Goal: Book appointment/travel/reservation

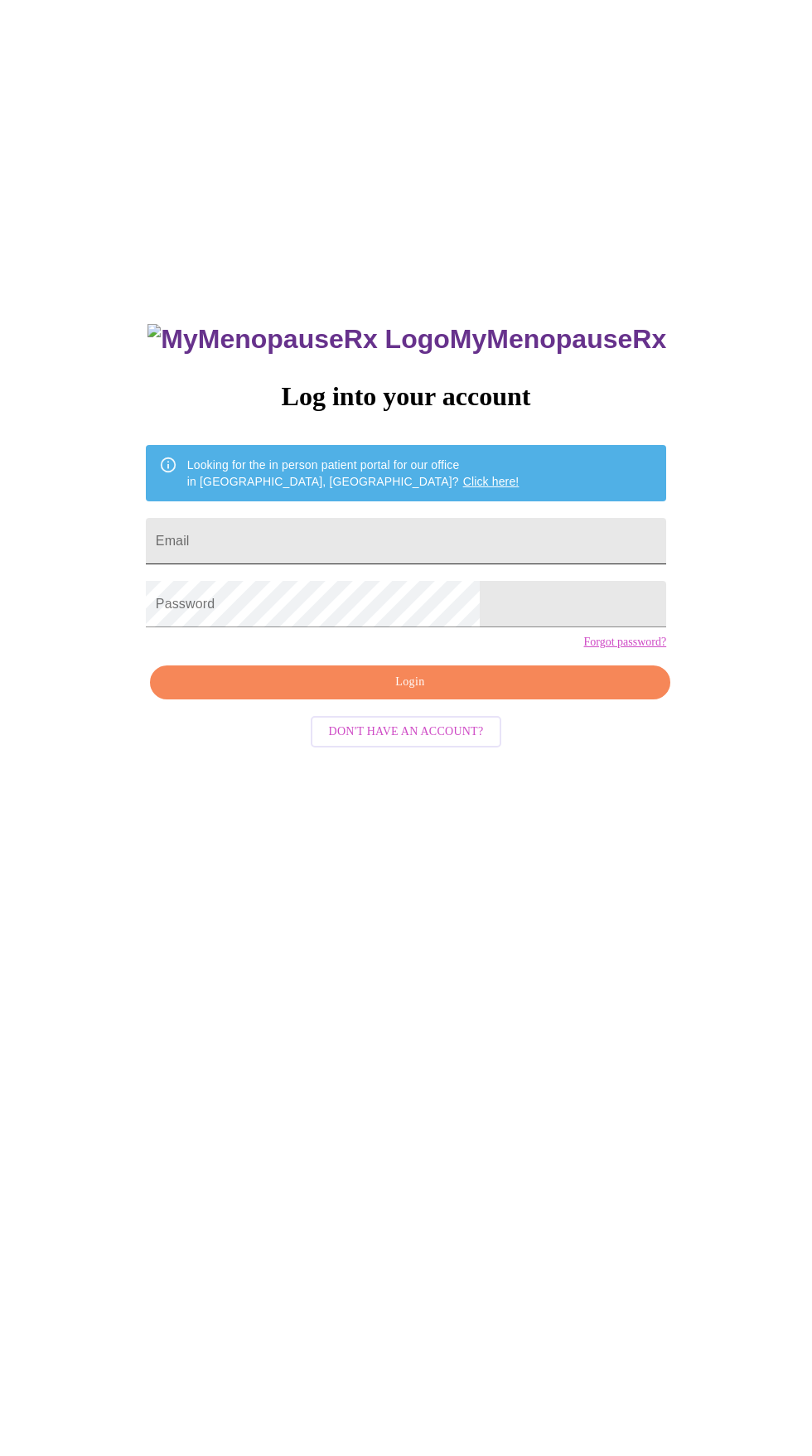
click at [433, 565] on input "Email" at bounding box center [406, 541] width 520 height 46
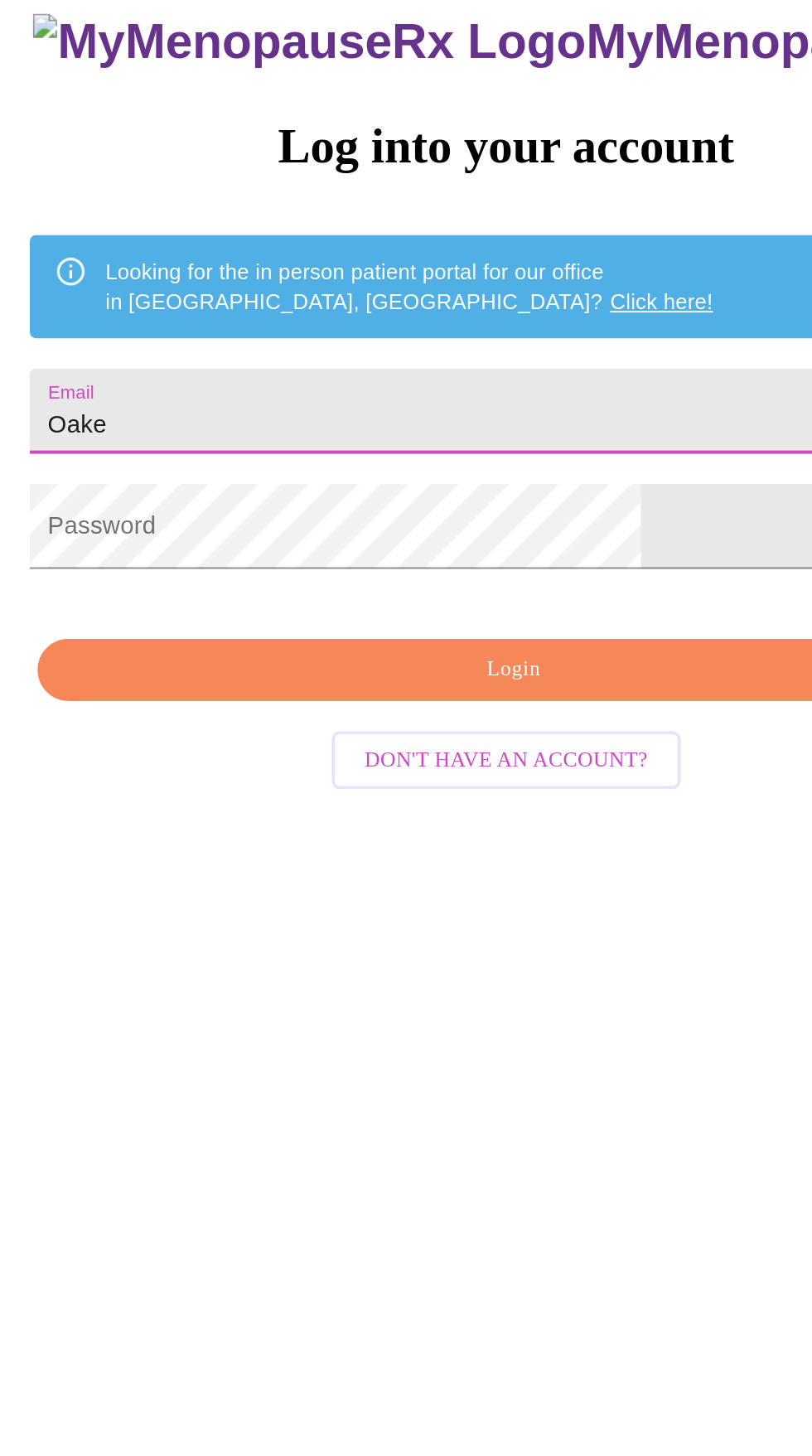
type input "Oakes"
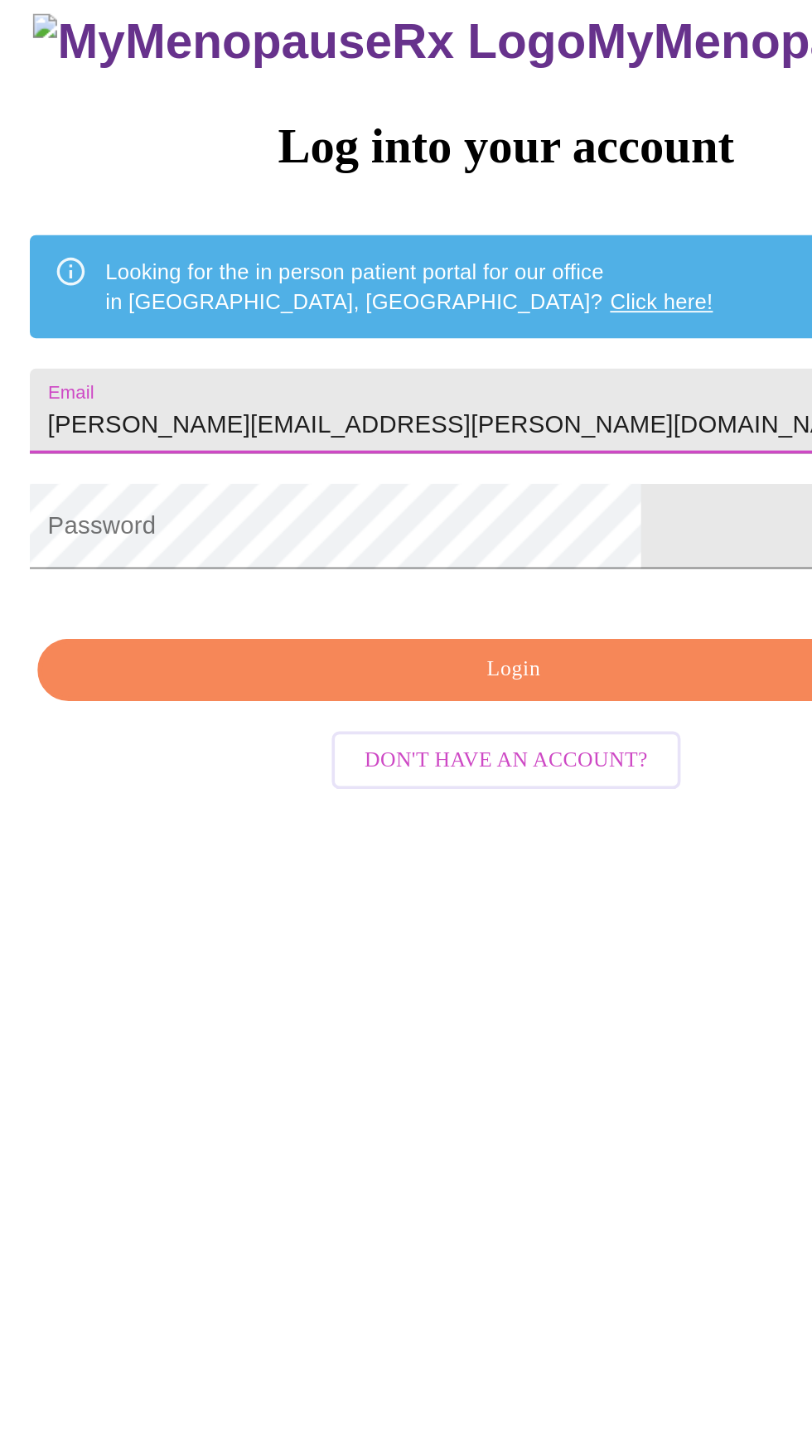
type input "oakes.amanda.m@gmail.com"
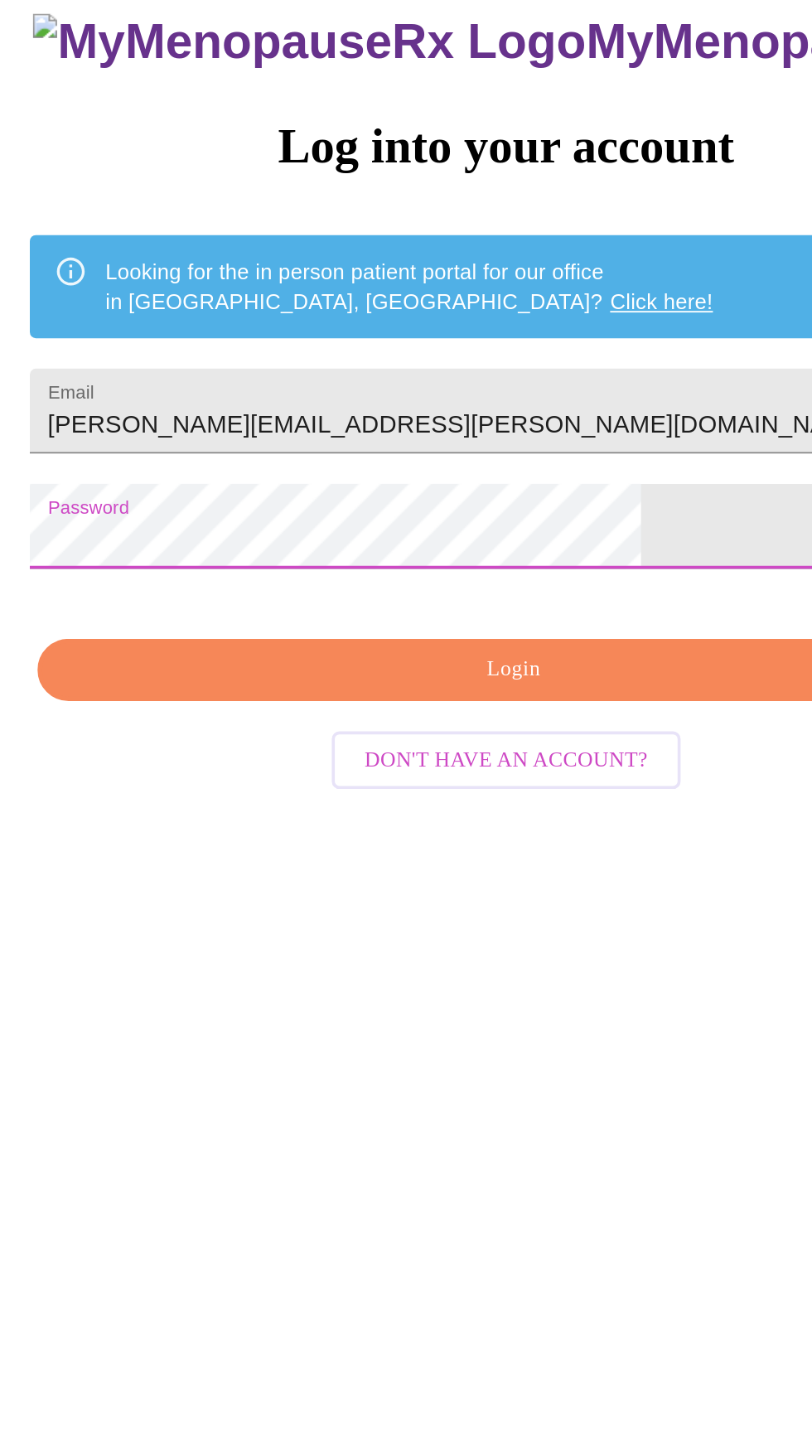
click at [474, 693] on span "Login" at bounding box center [410, 683] width 482 height 21
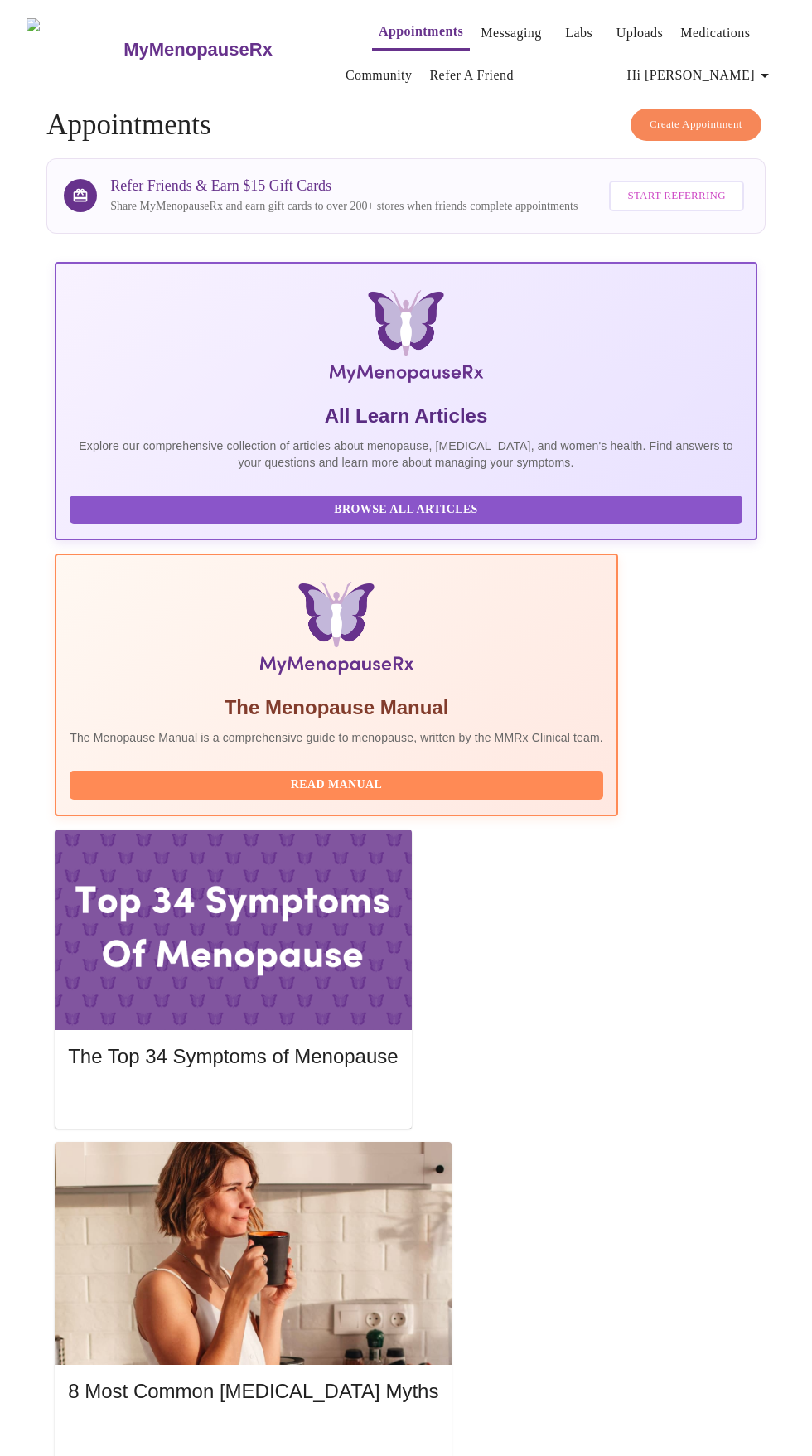
click at [698, 116] on span "Create Appointment" at bounding box center [696, 125] width 93 height 19
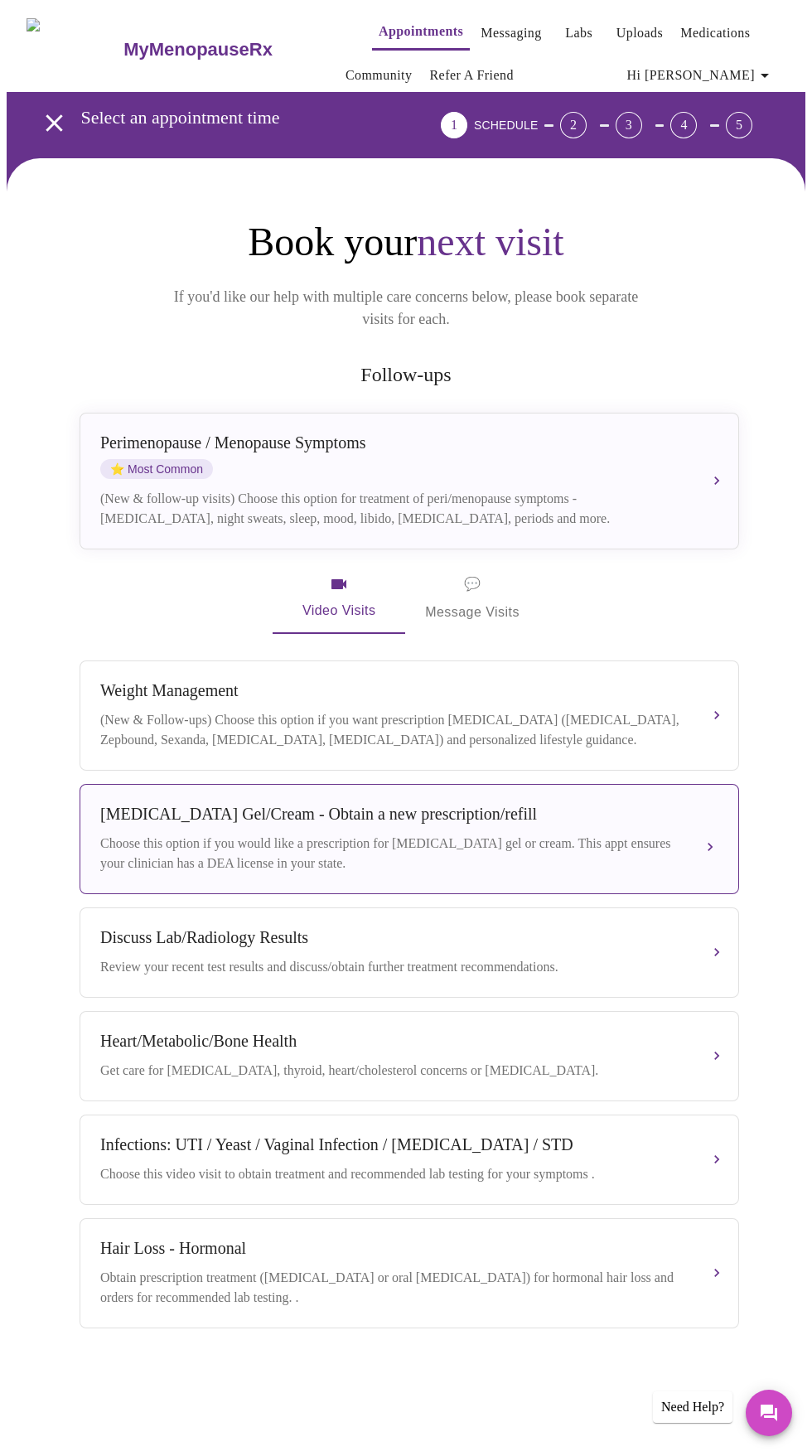
click at [667, 821] on div "Testosterone Gel/Cream - Obtain a new prescription/refill Choose this option if…" at bounding box center [409, 839] width 618 height 69
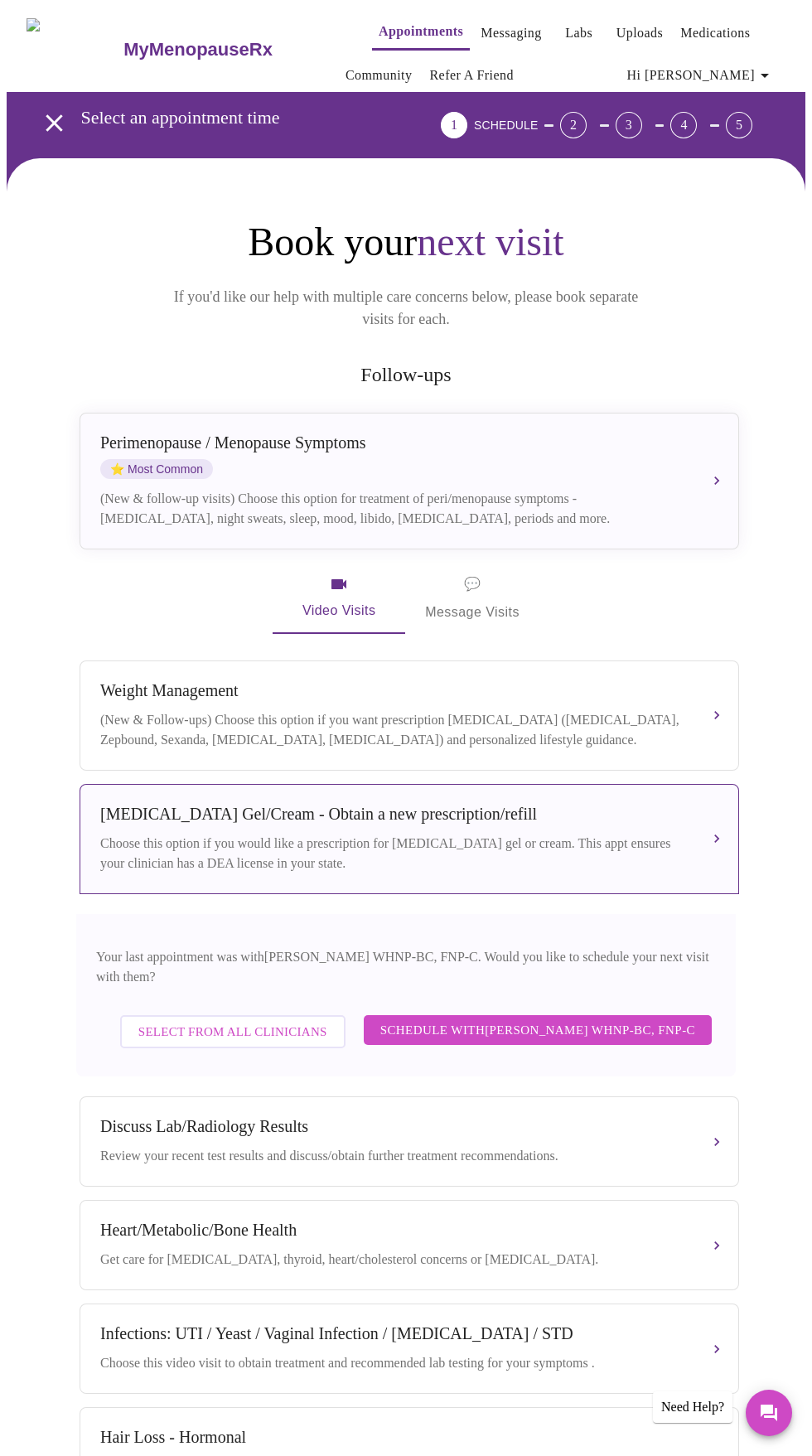
click at [549, 1019] on span "Schedule with Jenny Kowalczyk WHNP-BC, FNP-C" at bounding box center [538, 1030] width 315 height 22
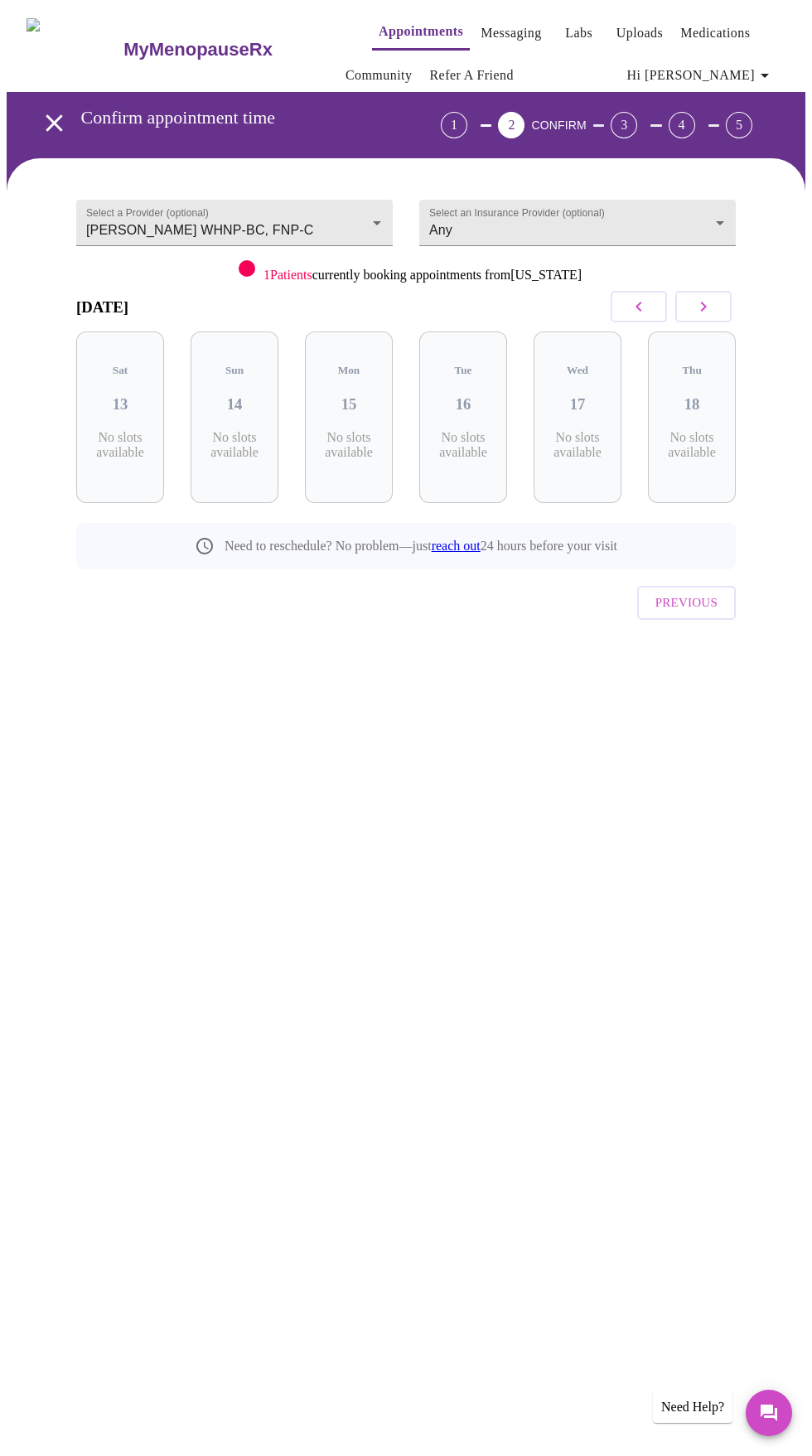
click at [708, 312] on icon "button" at bounding box center [703, 307] width 20 height 20
click at [714, 300] on icon "button" at bounding box center [703, 307] width 20 height 20
click at [710, 306] on icon "button" at bounding box center [703, 307] width 20 height 20
click at [731, 310] on button "button" at bounding box center [703, 306] width 56 height 31
click at [714, 311] on icon "button" at bounding box center [703, 307] width 20 height 20
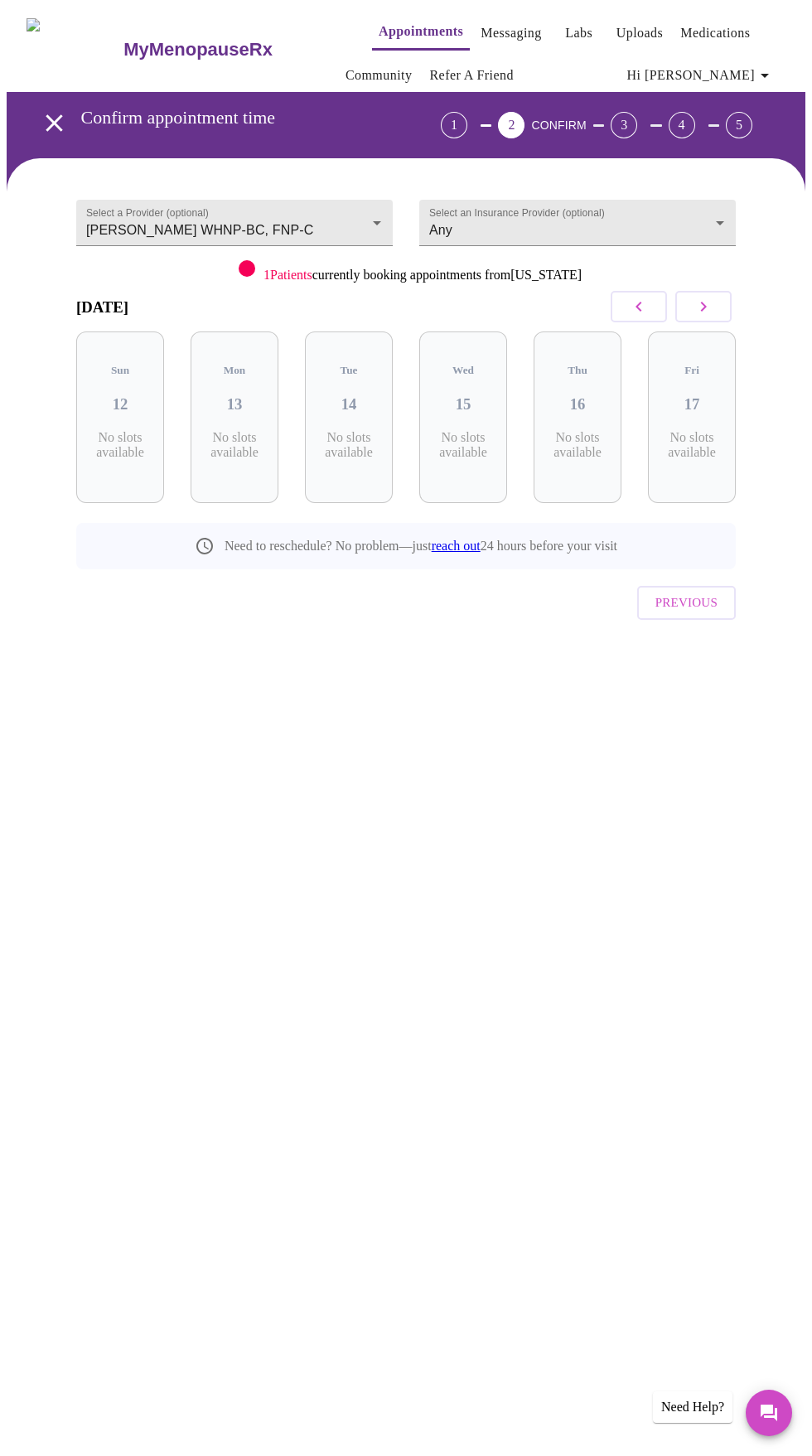
click at [710, 306] on icon "button" at bounding box center [703, 307] width 20 height 20
click at [709, 314] on icon "button" at bounding box center [703, 307] width 20 height 20
click at [710, 306] on icon "button" at bounding box center [703, 307] width 20 height 20
click at [731, 306] on button "button" at bounding box center [703, 306] width 56 height 31
click at [710, 306] on icon "button" at bounding box center [703, 307] width 20 height 20
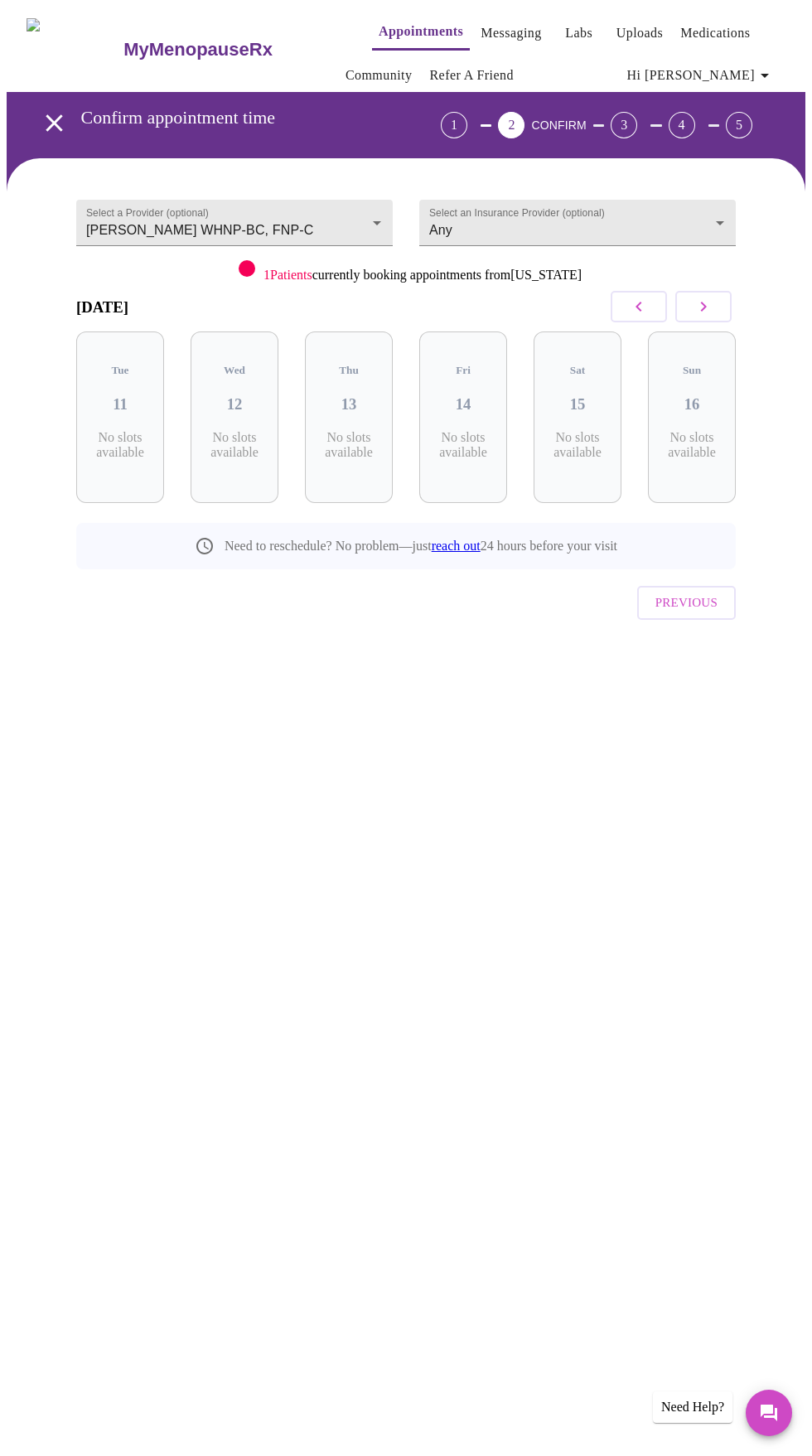
click at [710, 306] on icon "button" at bounding box center [703, 307] width 20 height 20
click at [732, 297] on button "button" at bounding box center [703, 306] width 56 height 31
click at [710, 306] on icon "button" at bounding box center [703, 307] width 20 height 20
click at [714, 309] on icon "button" at bounding box center [703, 307] width 20 height 20
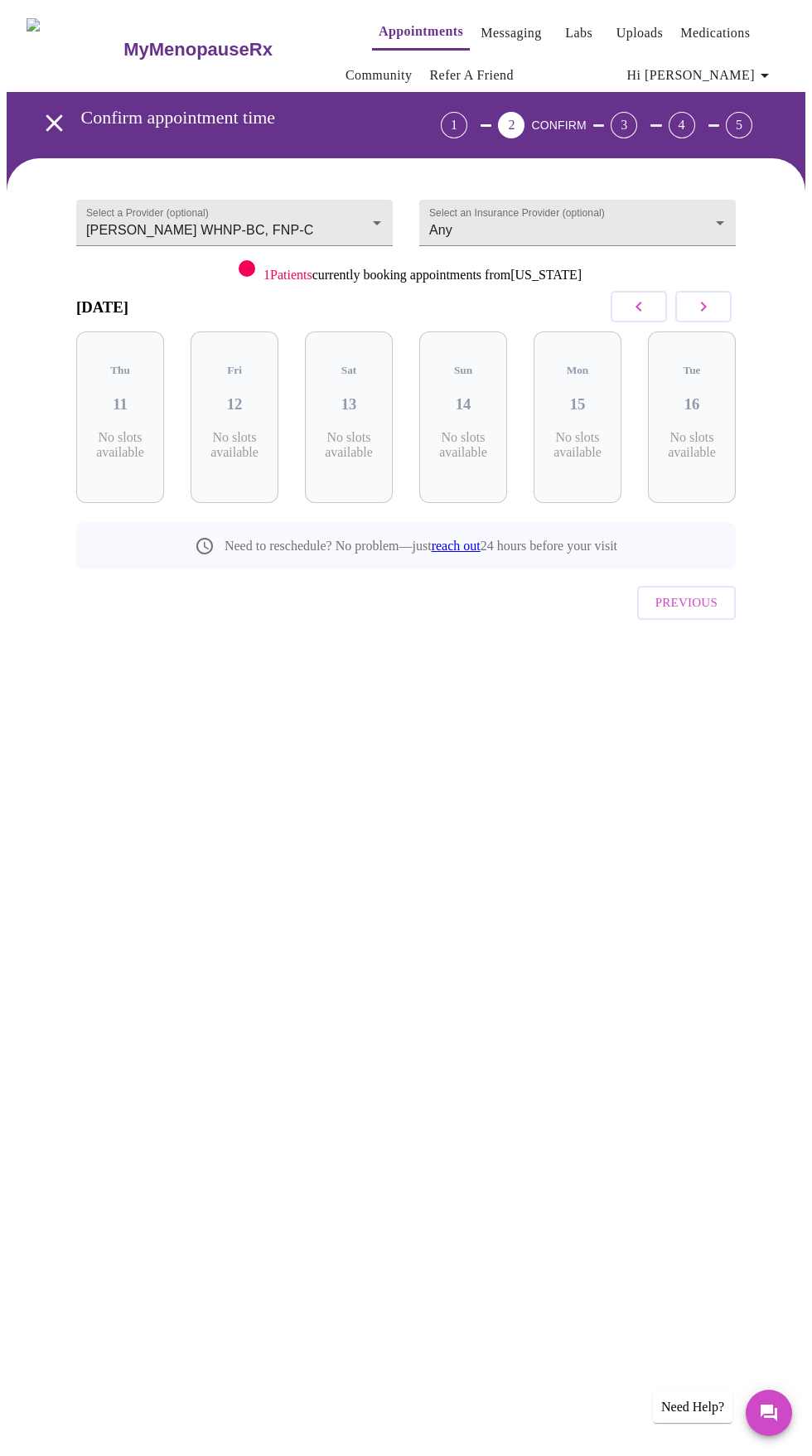
click at [710, 306] on icon "button" at bounding box center [703, 307] width 20 height 20
click at [727, 306] on button "button" at bounding box center [703, 306] width 56 height 31
click at [732, 305] on button "button" at bounding box center [703, 306] width 56 height 31
click at [710, 306] on icon "button" at bounding box center [703, 307] width 20 height 20
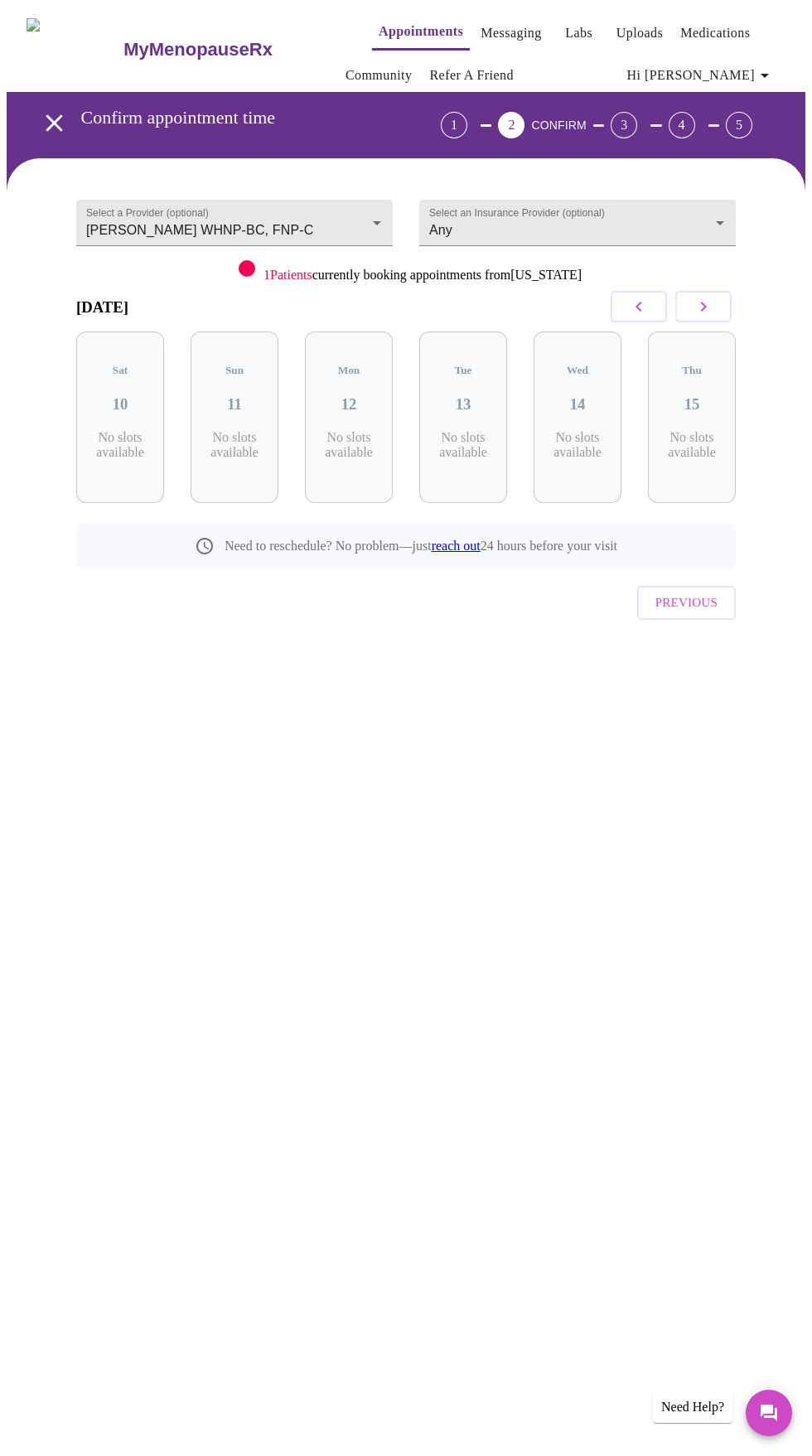
click at [714, 300] on icon "button" at bounding box center [703, 307] width 20 height 20
click at [678, 222] on body "MyMenopauseRx Appointments Messaging Labs Uploads Medications Community Refer a…" at bounding box center [406, 354] width 799 height 696
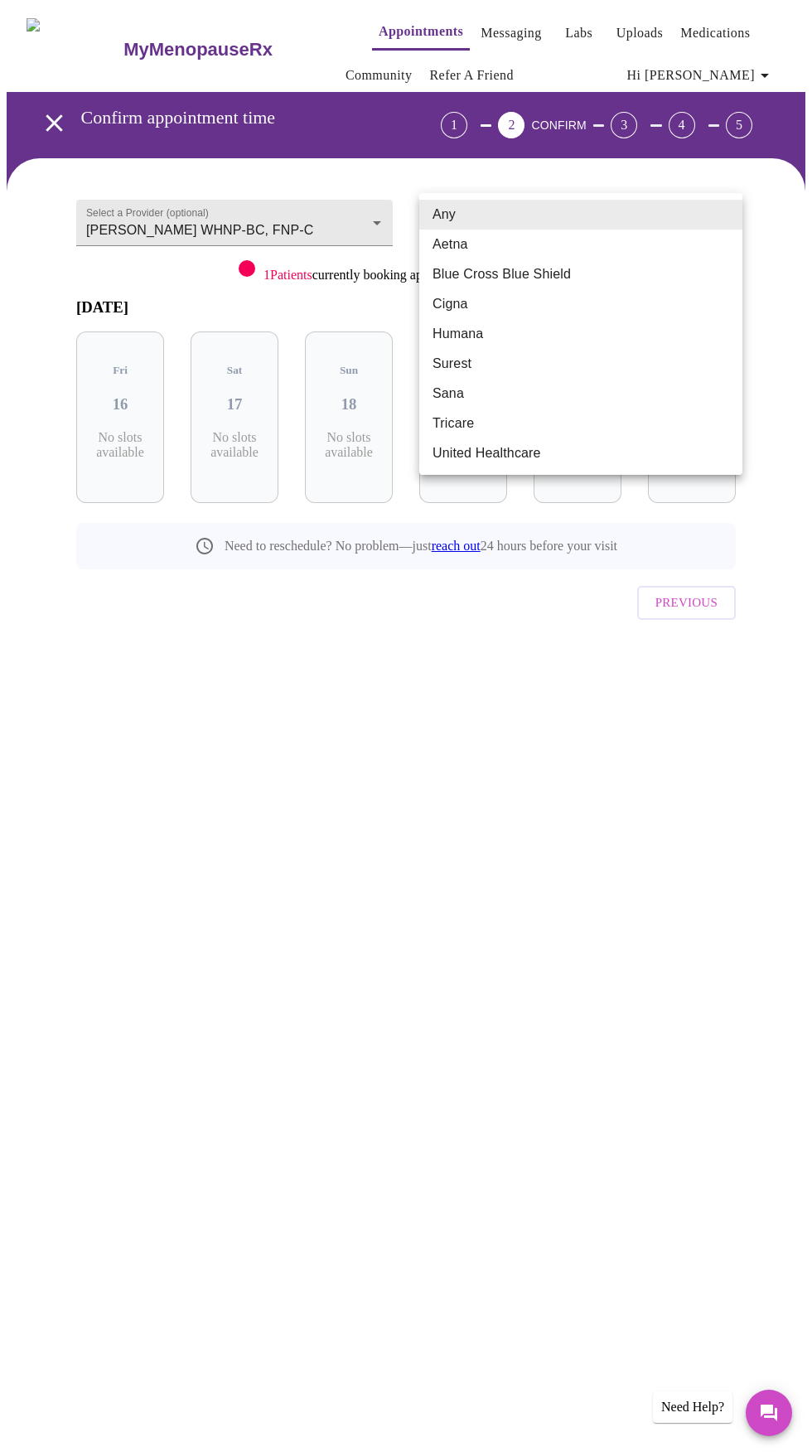
click at [602, 283] on li "Blue Cross Blue Shield" at bounding box center [581, 274] width 323 height 29
type input "Blue Cross Blue Shield"
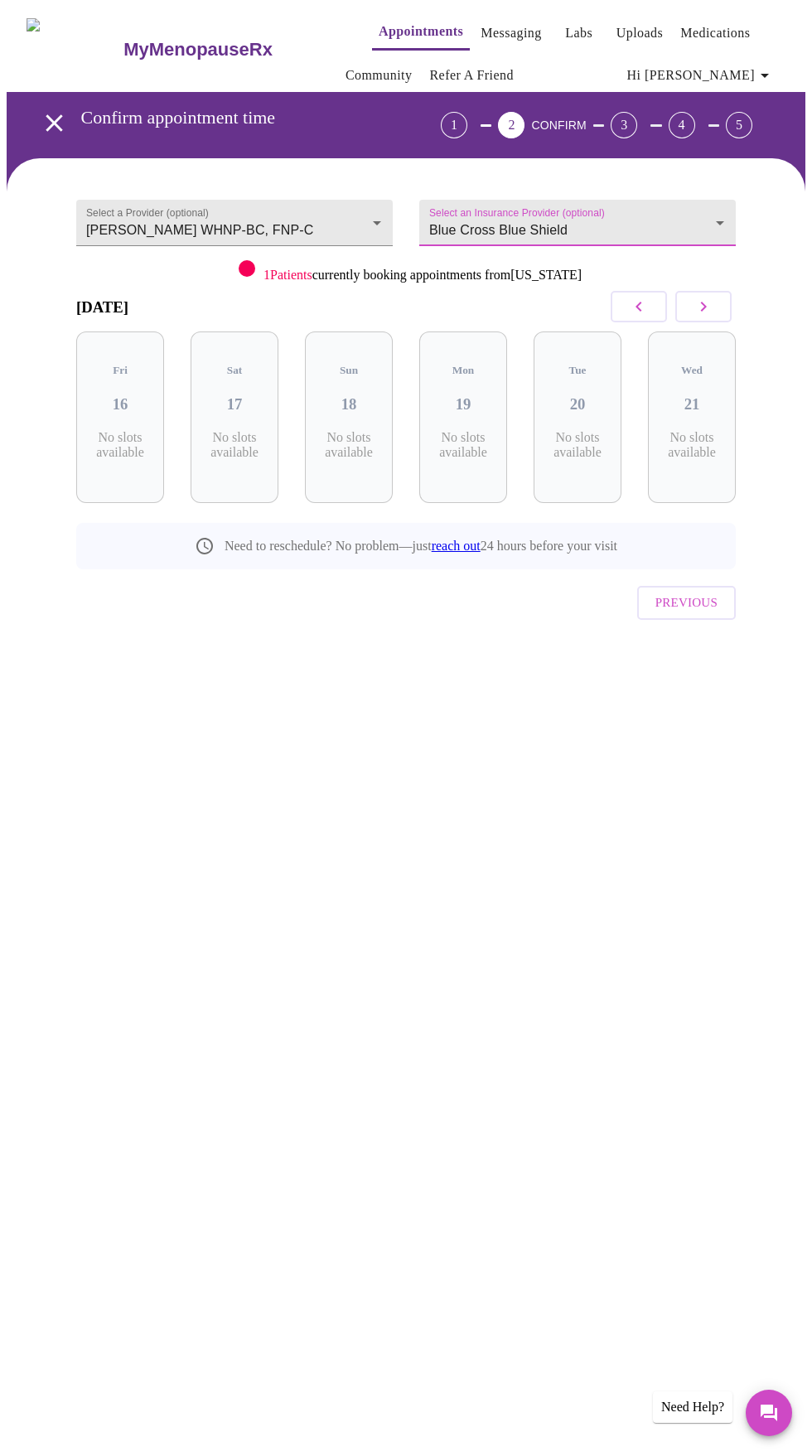
click at [649, 301] on icon "button" at bounding box center [639, 307] width 20 height 20
click at [647, 300] on icon "button" at bounding box center [639, 307] width 20 height 20
click at [646, 306] on icon "button" at bounding box center [639, 307] width 20 height 20
click at [645, 306] on icon "button" at bounding box center [639, 307] width 20 height 20
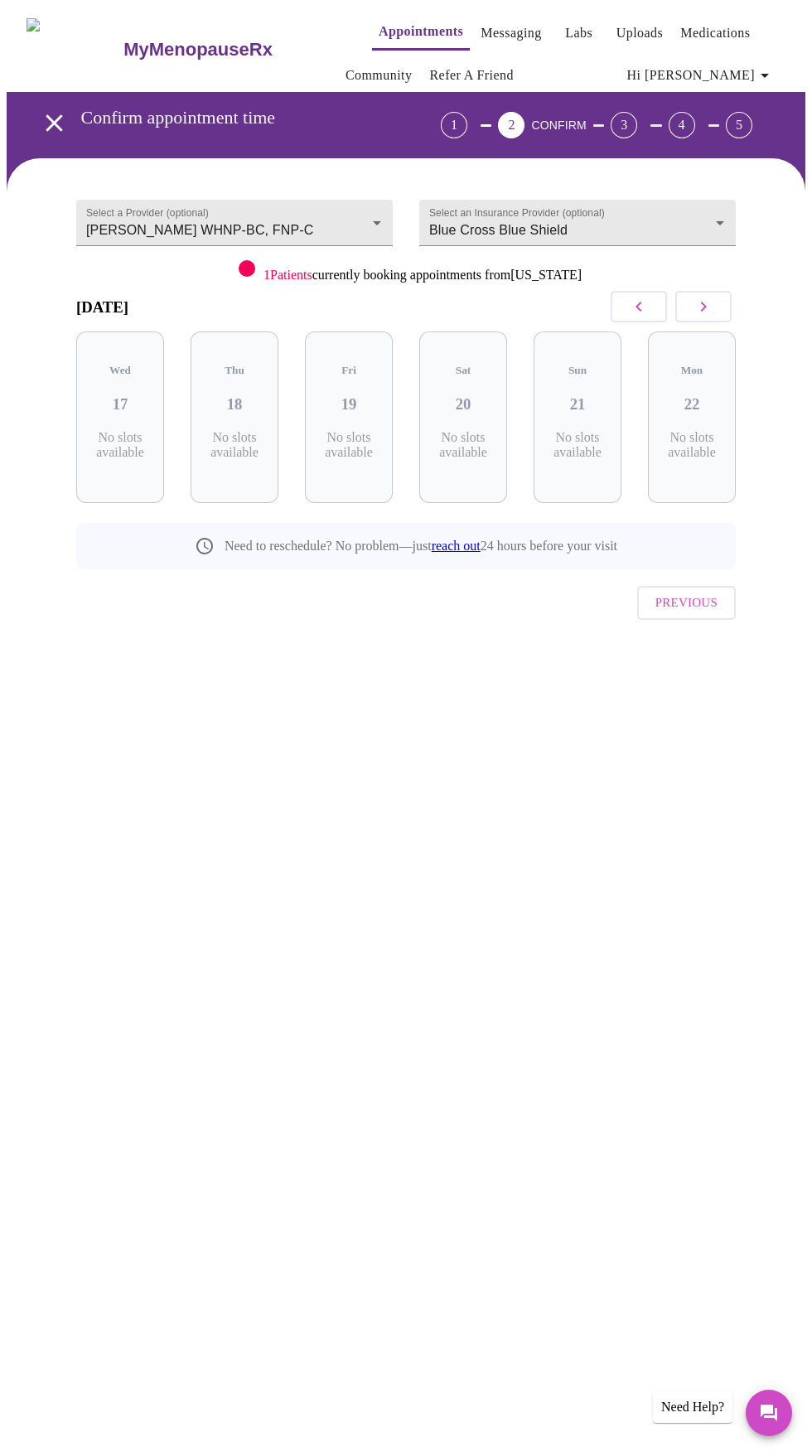
click at [648, 301] on icon "button" at bounding box center [639, 307] width 20 height 20
click at [645, 306] on icon "button" at bounding box center [639, 307] width 20 height 20
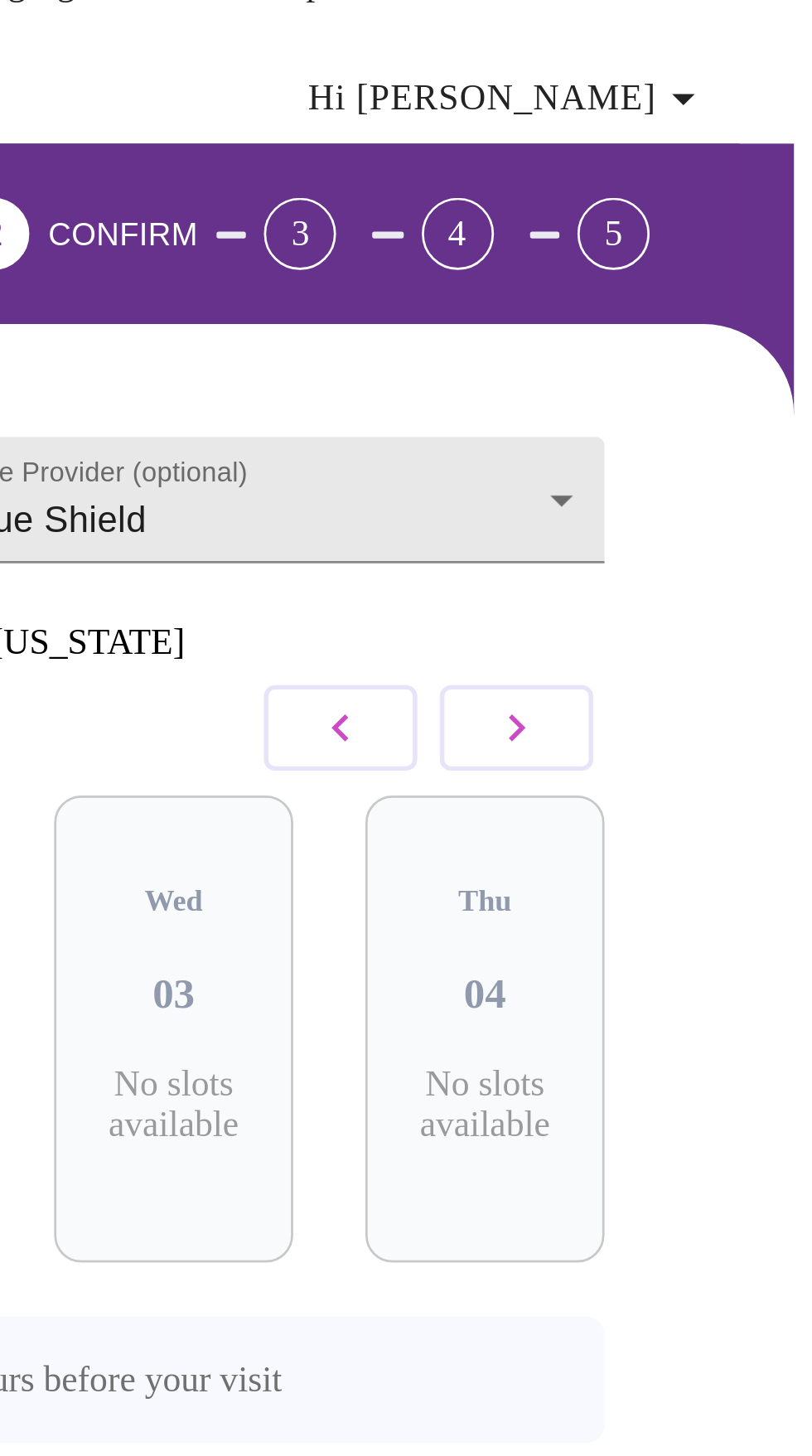
click at [752, 147] on div "1 2 CONFIRM 3 4 5" at bounding box center [599, 125] width 371 height 66
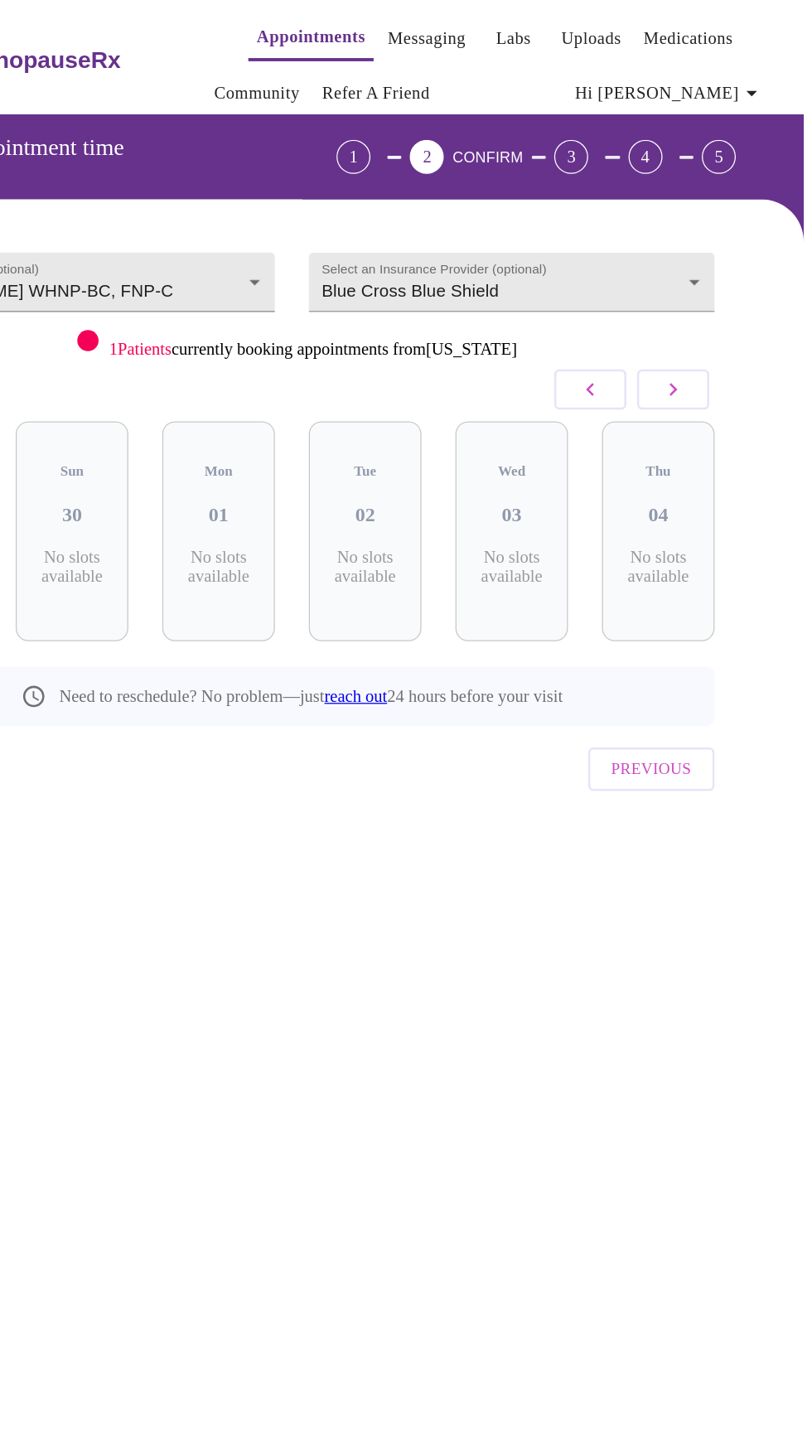
click at [480, 27] on link "Messaging" at bounding box center [511, 34] width 61 height 24
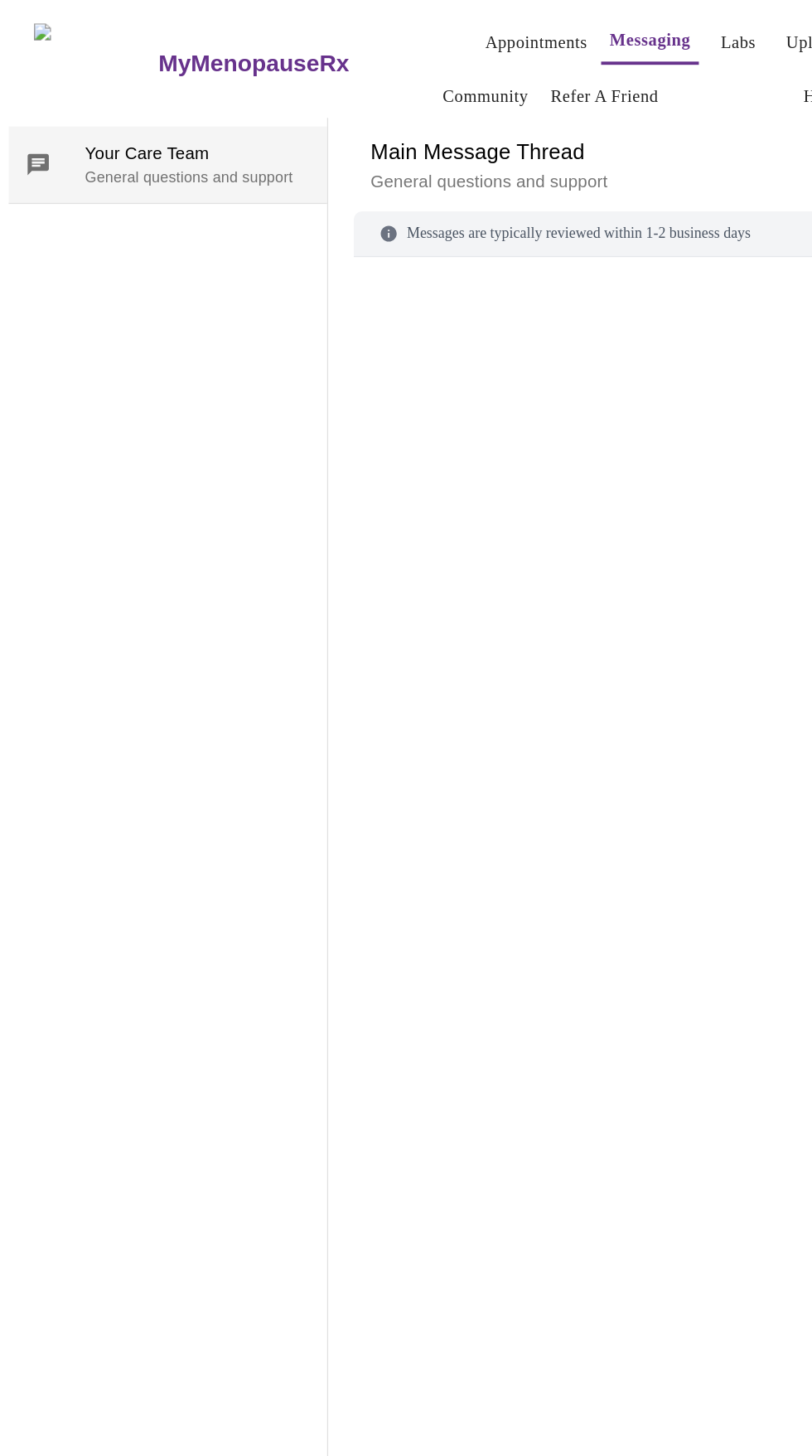
click at [169, 130] on p "General questions and support" at bounding box center [154, 139] width 176 height 17
